Goal: Use online tool/utility: Utilize a website feature to perform a specific function

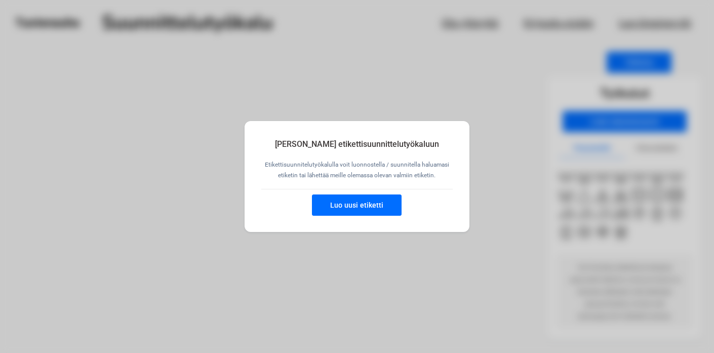
click at [366, 204] on button "Luo uusi etiketti" at bounding box center [357, 204] width 90 height 21
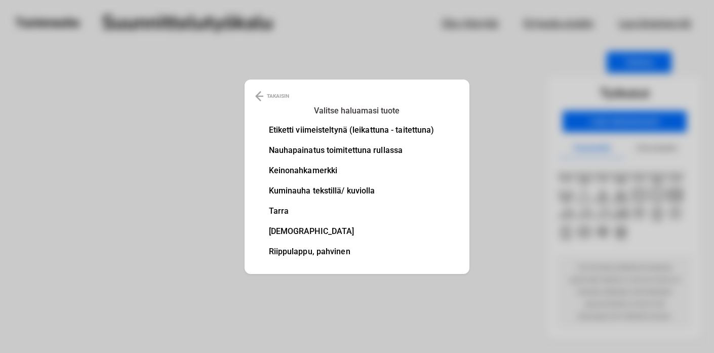
click at [300, 132] on li "Etiketti viimeisteltynä (leikattuna - taitettuna)" at bounding box center [351, 130] width 165 height 8
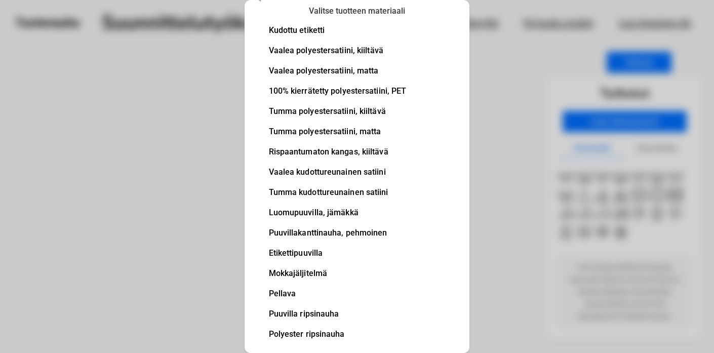
scroll to position [24, 0]
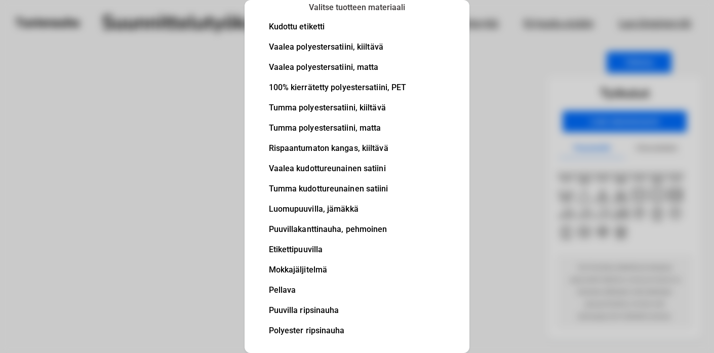
click at [289, 208] on li "Luomupuuvilla, jämäkkä" at bounding box center [338, 209] width 138 height 8
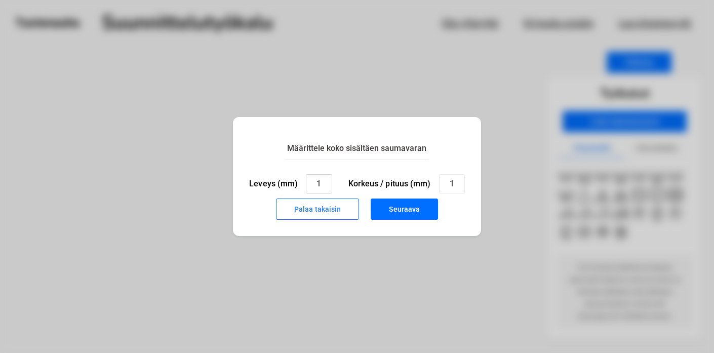
drag, startPoint x: 326, startPoint y: 182, endPoint x: 302, endPoint y: 181, distance: 23.8
click at [303, 181] on div "Leveys (mm) 1" at bounding box center [290, 183] width 82 height 19
type input "25"
drag, startPoint x: 459, startPoint y: 187, endPoint x: 432, endPoint y: 183, distance: 27.6
click at [432, 183] on div "Korkeus / pituus (mm) 1" at bounding box center [406, 183] width 116 height 19
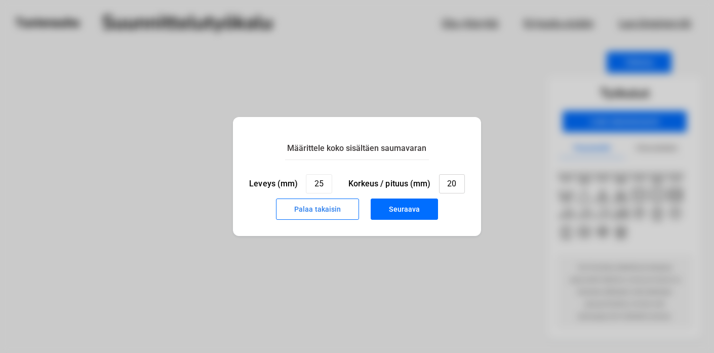
type input "20"
click at [406, 202] on button "Seuraava" at bounding box center [403, 208] width 67 height 21
type input "1"
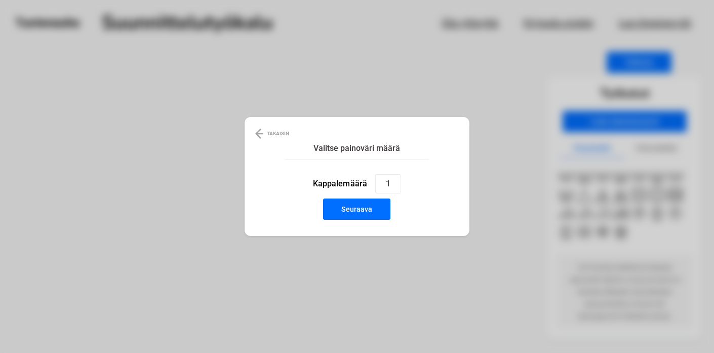
click at [361, 210] on button "Seuraava" at bounding box center [356, 208] width 67 height 21
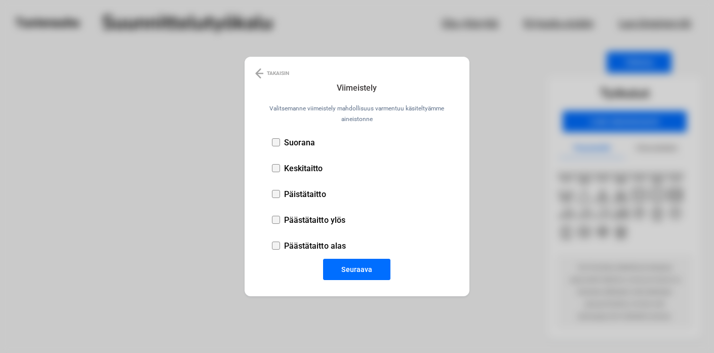
click at [274, 167] on div at bounding box center [276, 168] width 8 height 8
click at [339, 272] on button "Seuraava" at bounding box center [356, 269] width 67 height 21
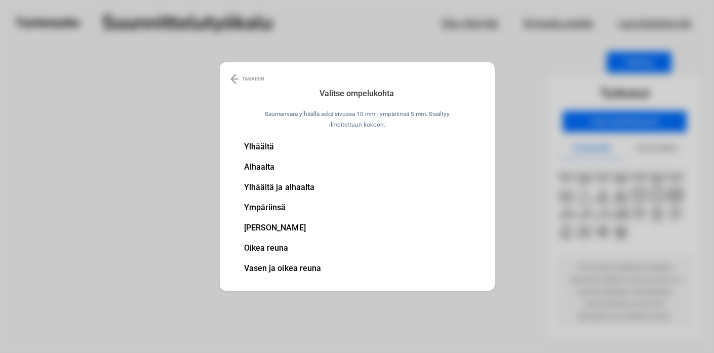
click at [265, 251] on li "Oikea reuna" at bounding box center [282, 248] width 77 height 8
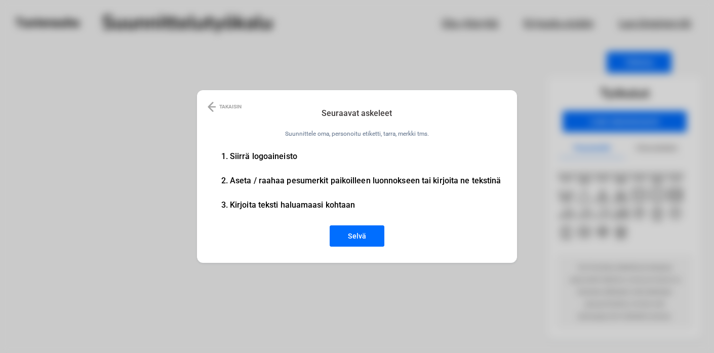
click at [360, 235] on button "Selvä" at bounding box center [356, 235] width 55 height 21
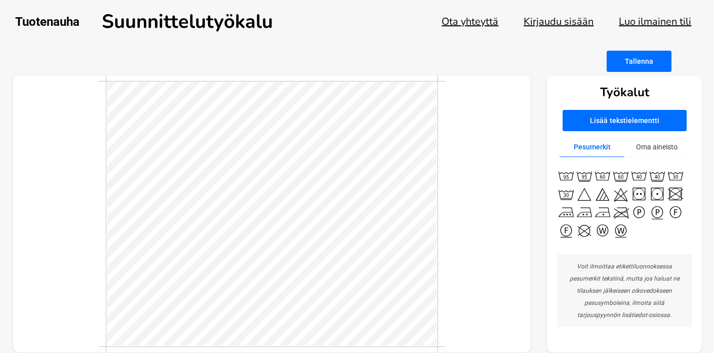
scroll to position [3, 0]
